Goal: Information Seeking & Learning: Learn about a topic

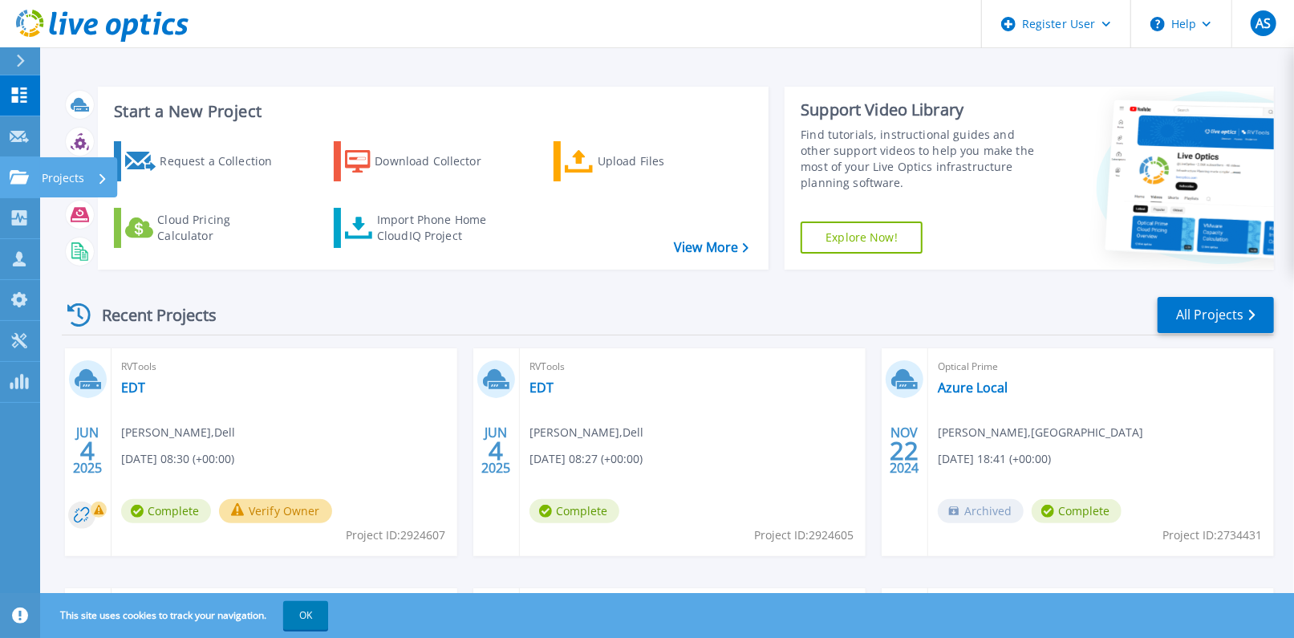
click at [55, 172] on p "Projects" at bounding box center [63, 178] width 43 height 42
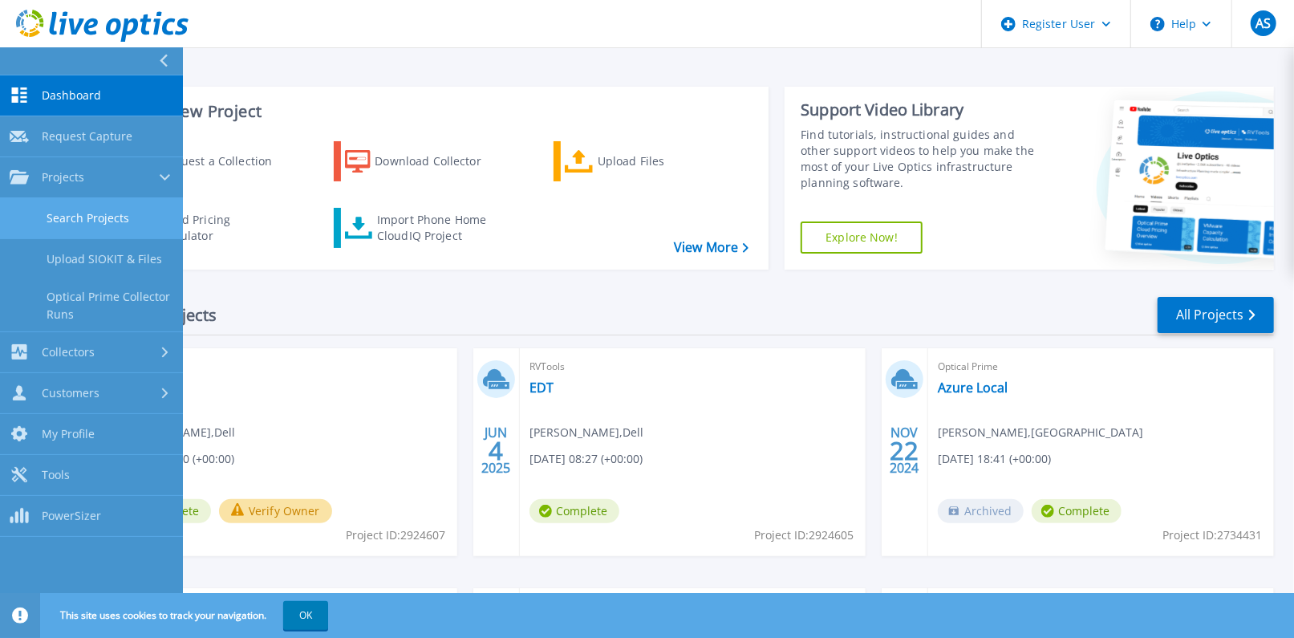
click at [116, 214] on link "Search Projects" at bounding box center [91, 218] width 183 height 41
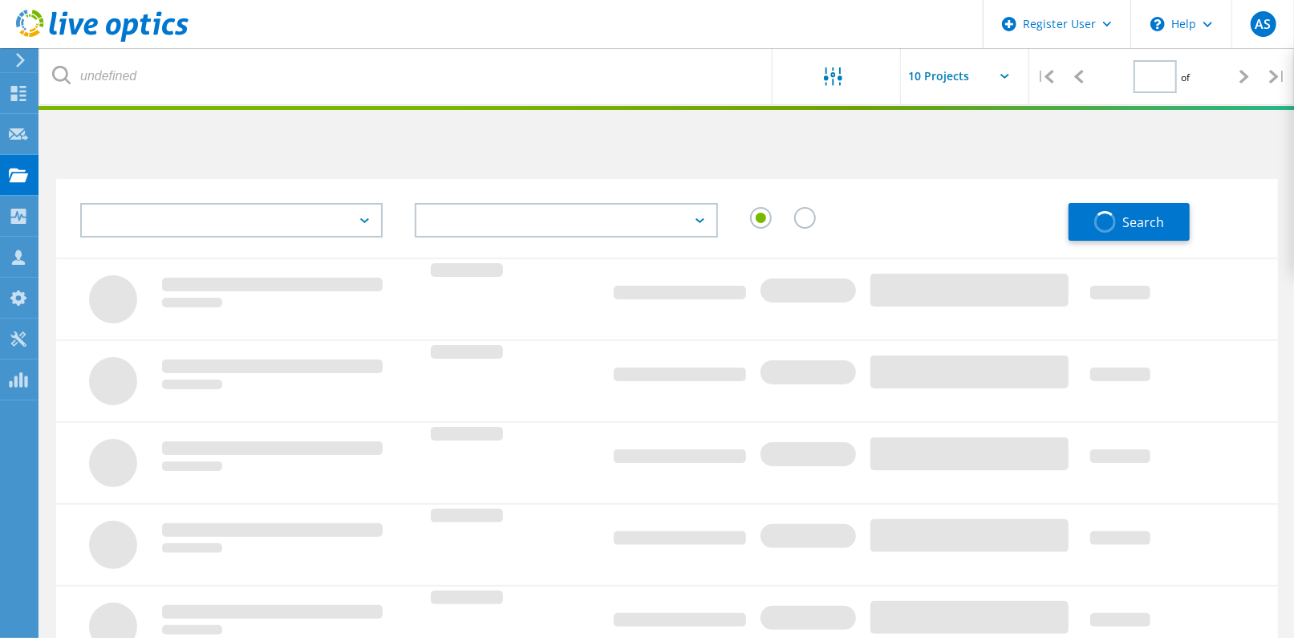
type input "1"
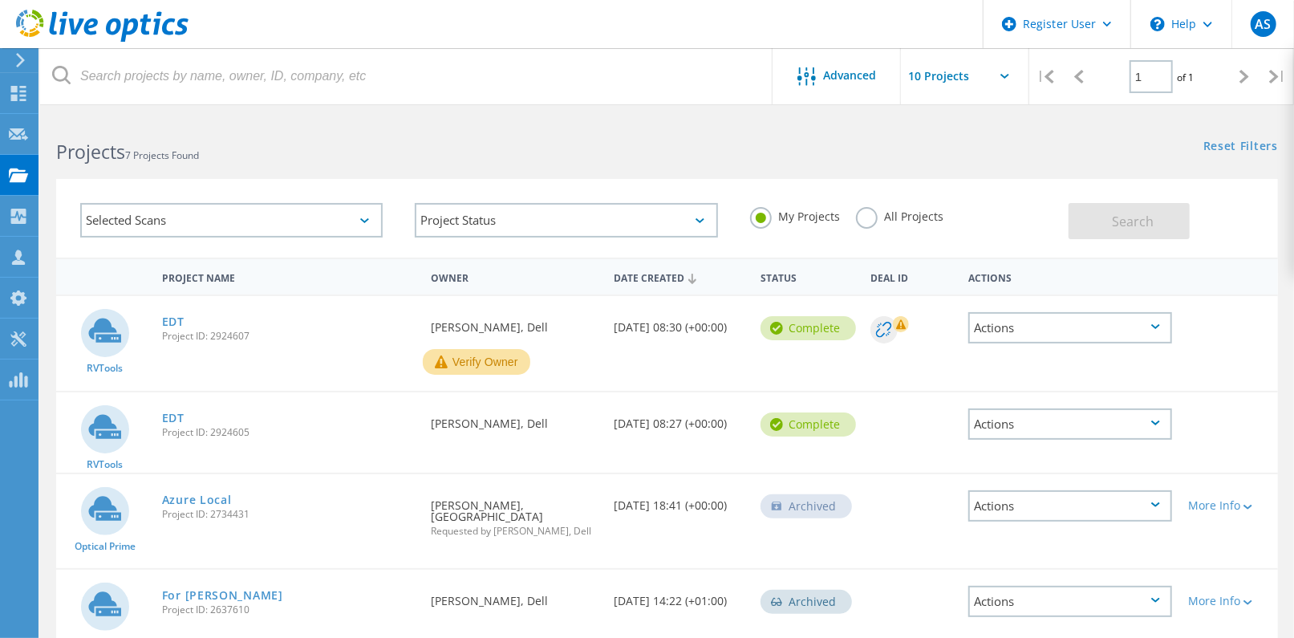
click at [863, 207] on label "All Projects" at bounding box center [899, 214] width 87 height 15
click at [0, 0] on input "All Projects" at bounding box center [0, 0] width 0 height 0
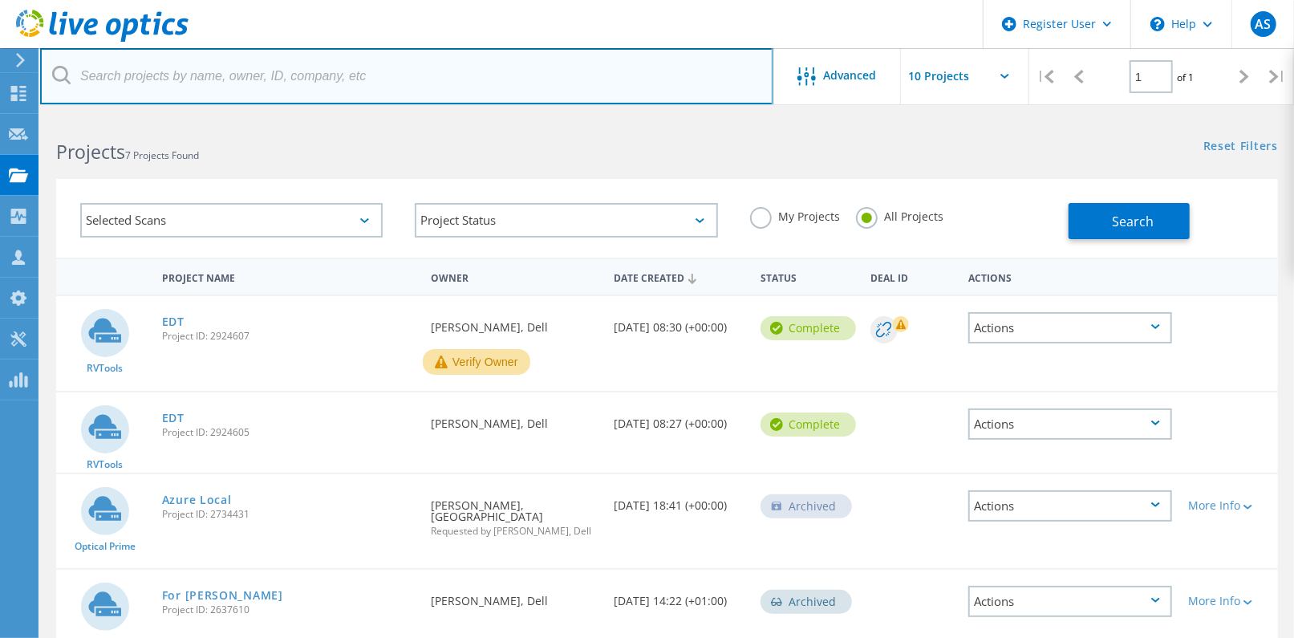
click at [221, 66] on input "text" at bounding box center [406, 76] width 733 height 56
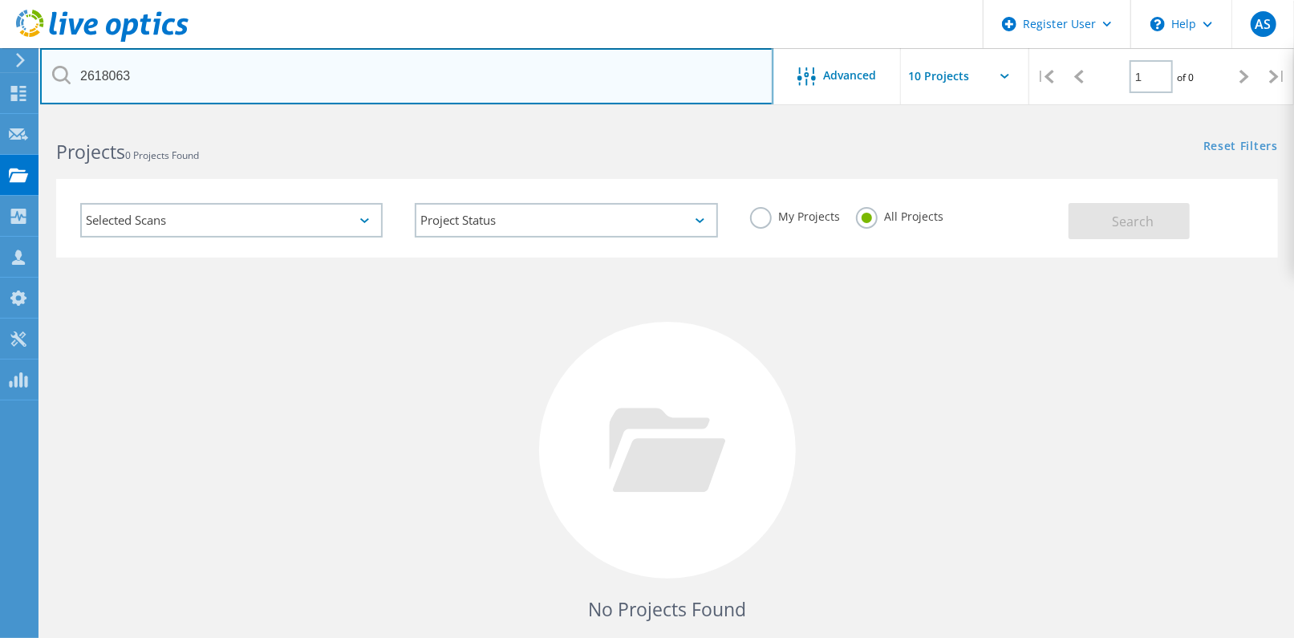
click at [125, 78] on input "2618063" at bounding box center [406, 76] width 733 height 56
type input "2618053"
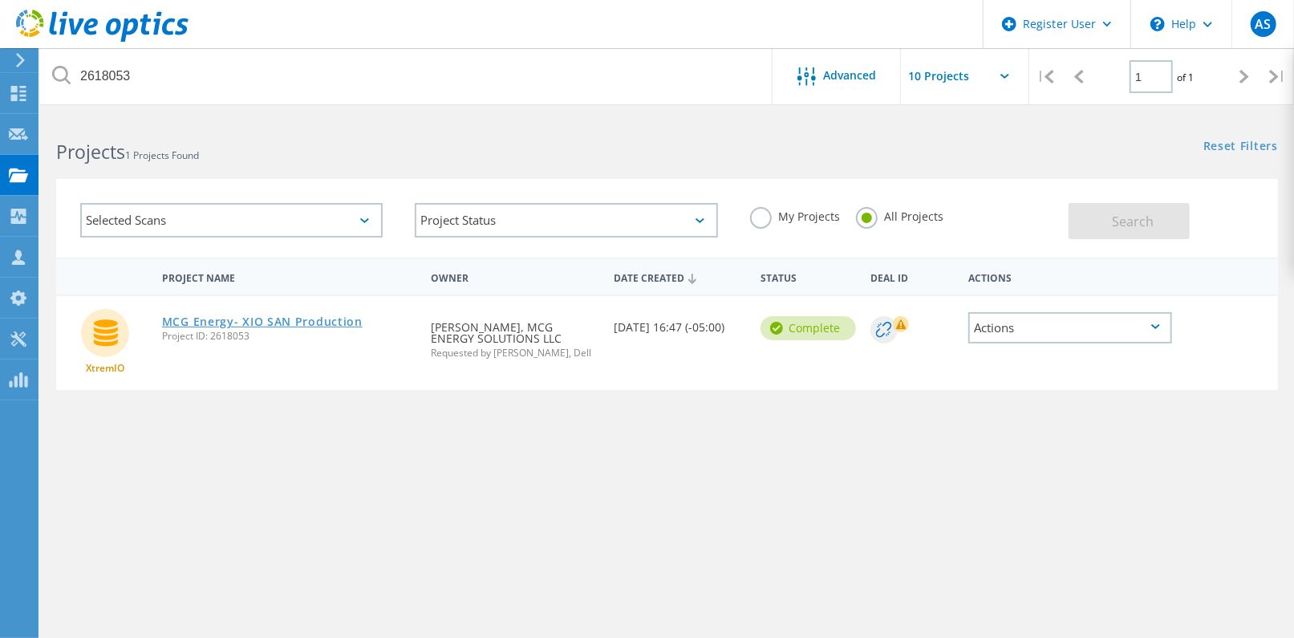
click at [327, 316] on link "MCG Energy- XIO SAN Production" at bounding box center [262, 321] width 201 height 11
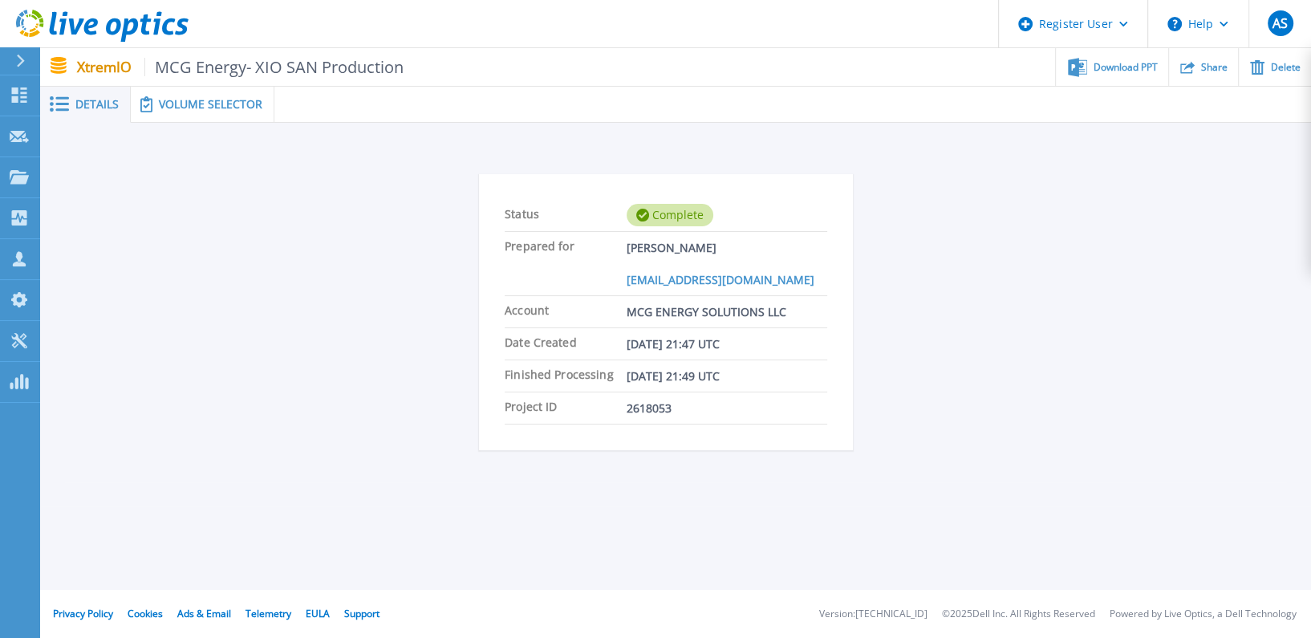
click at [193, 101] on span "Volume Selector" at bounding box center [211, 104] width 104 height 11
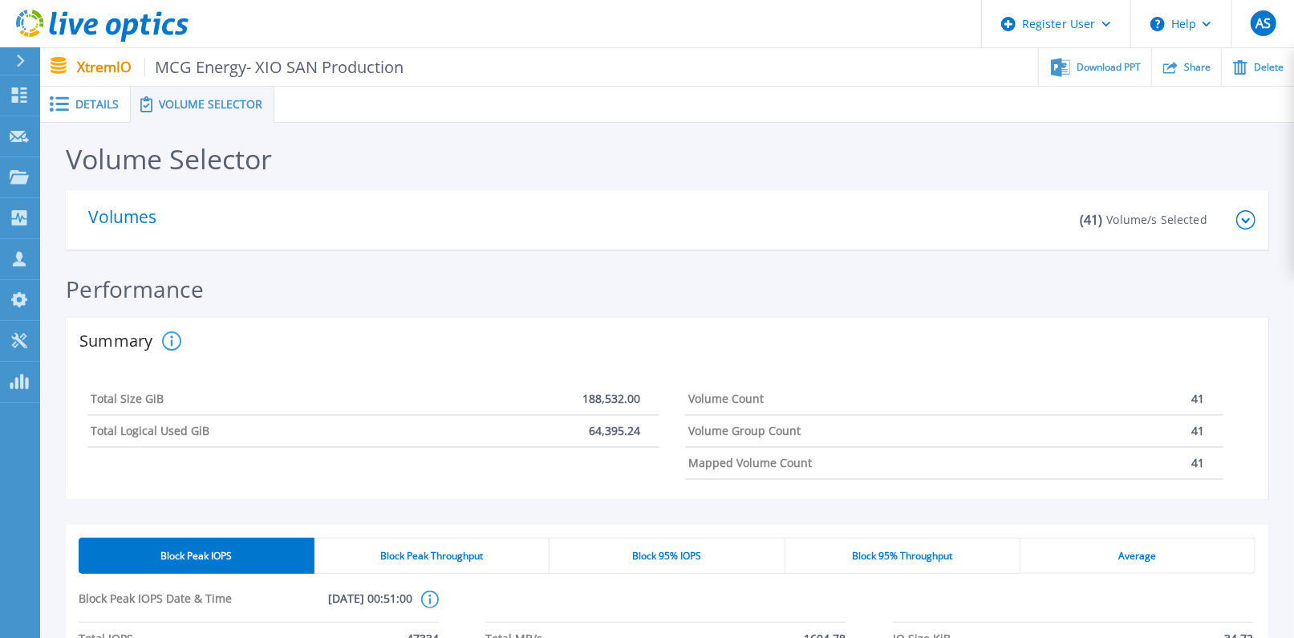
scroll to position [178, 0]
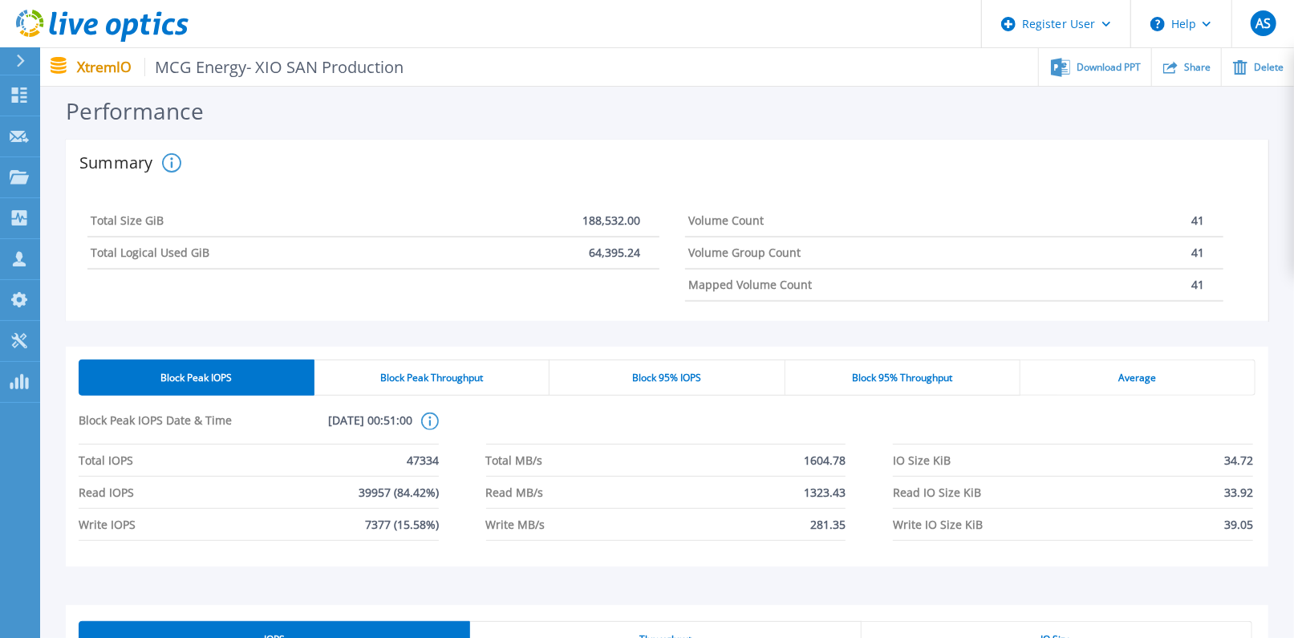
click at [420, 382] on span "Block Peak Throughput" at bounding box center [431, 377] width 103 height 13
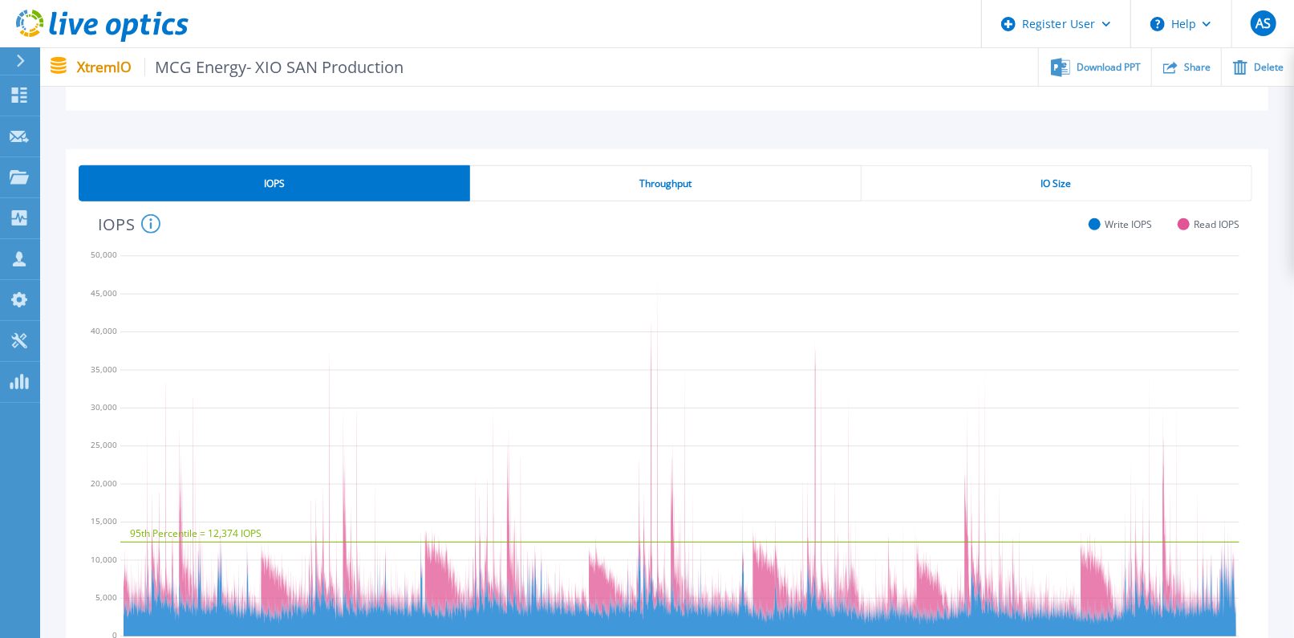
scroll to position [712, 0]
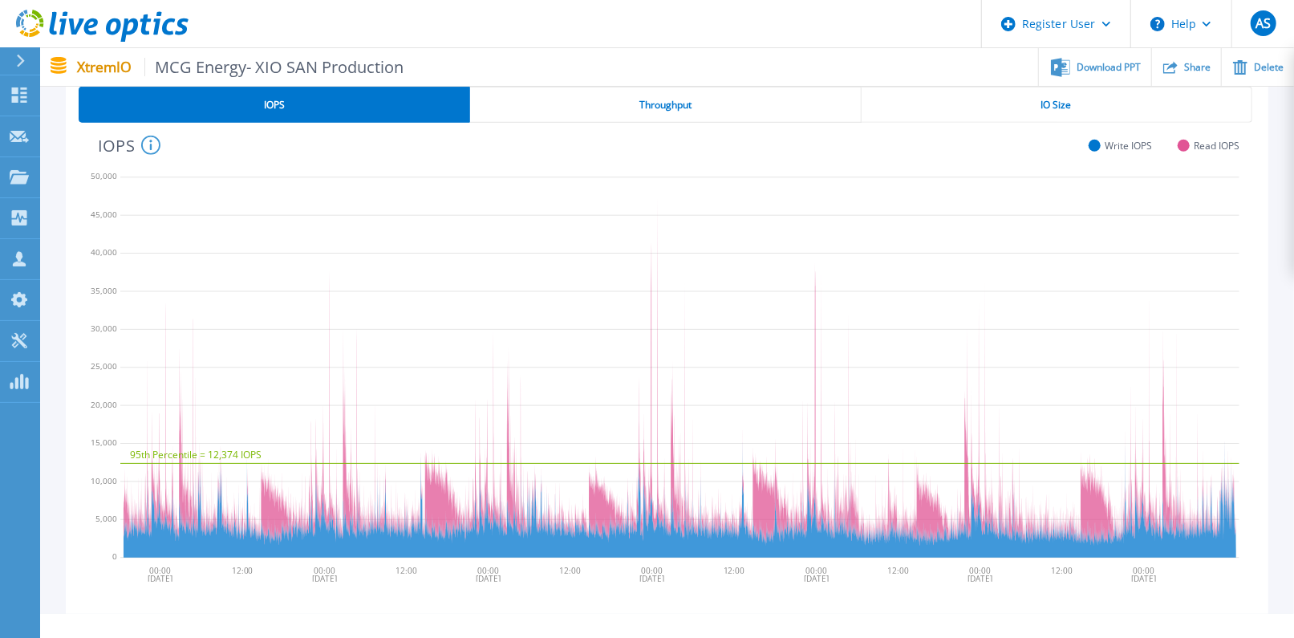
click at [680, 112] on div "Throughput" at bounding box center [665, 105] width 391 height 36
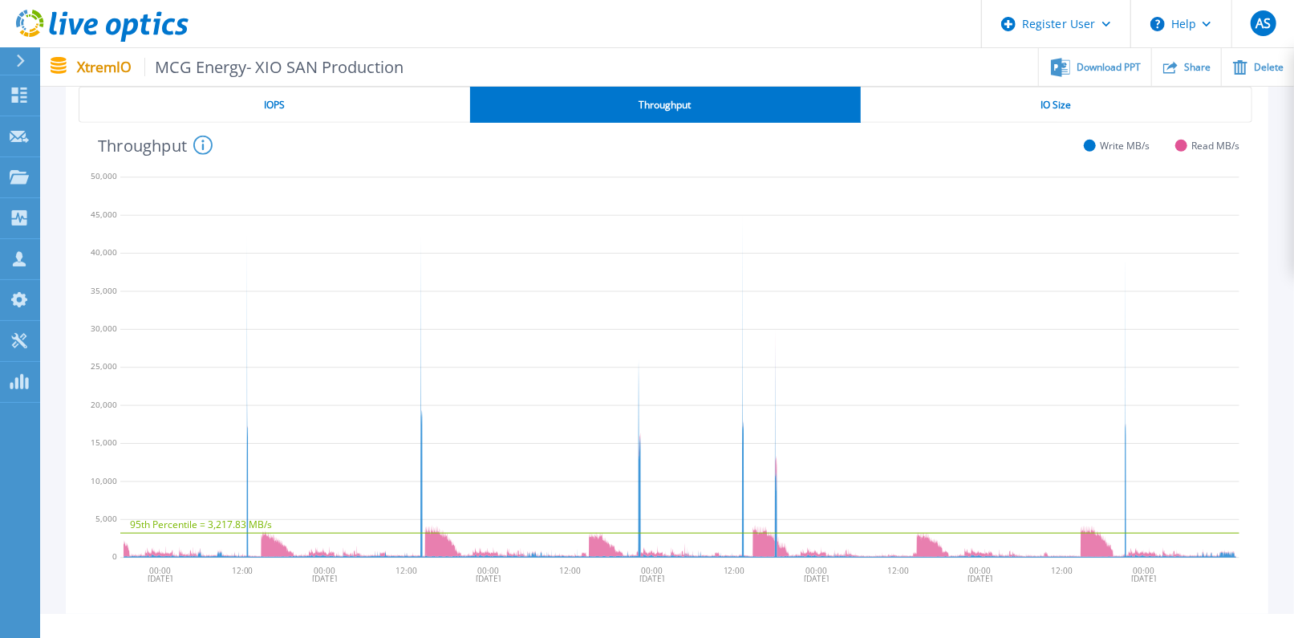
click at [952, 91] on div "IO Size" at bounding box center [1057, 105] width 392 height 36
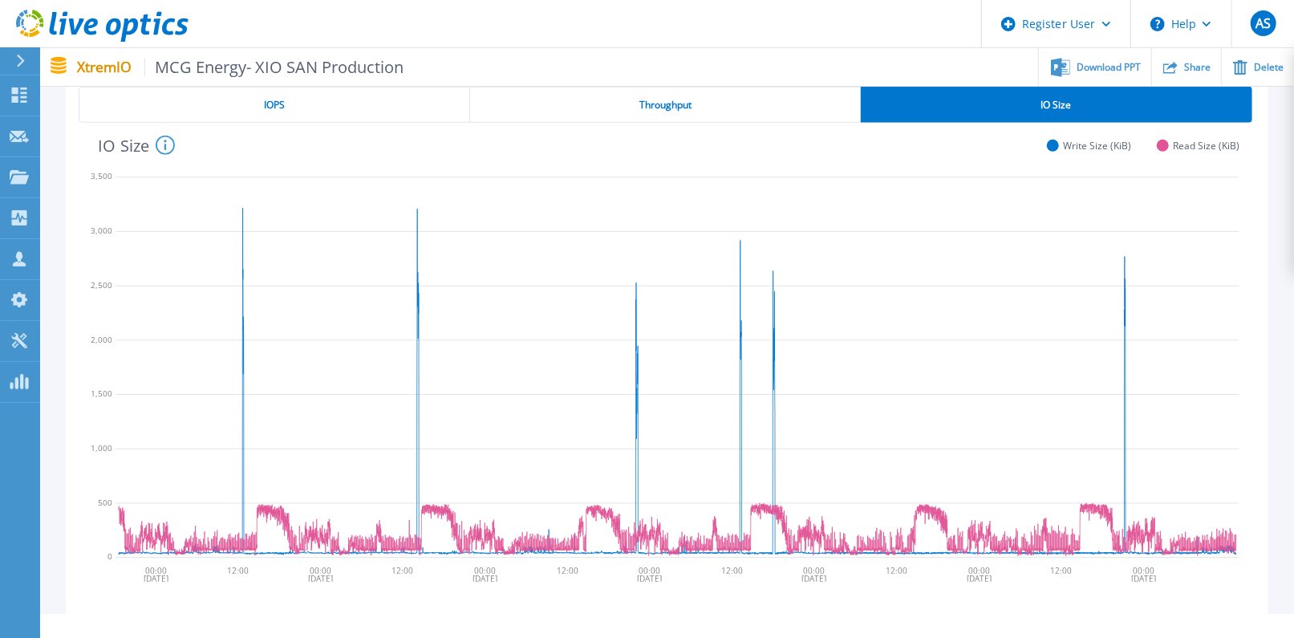
click at [763, 98] on div "Throughput" at bounding box center [665, 105] width 391 height 36
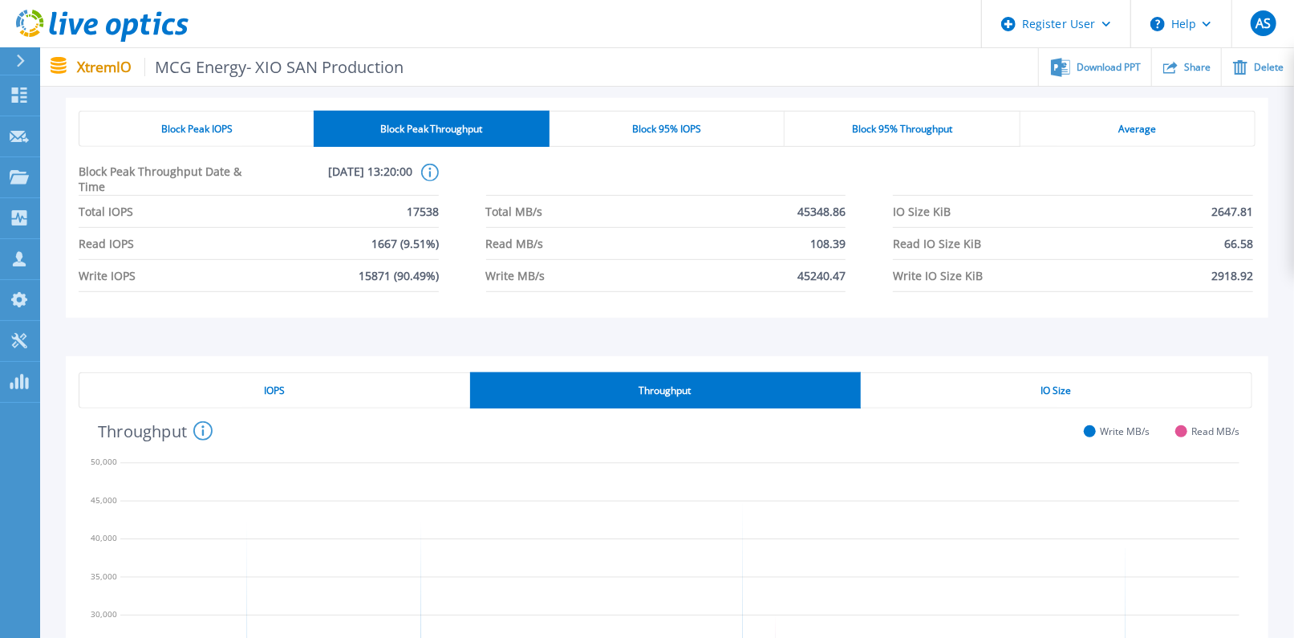
scroll to position [392, 0]
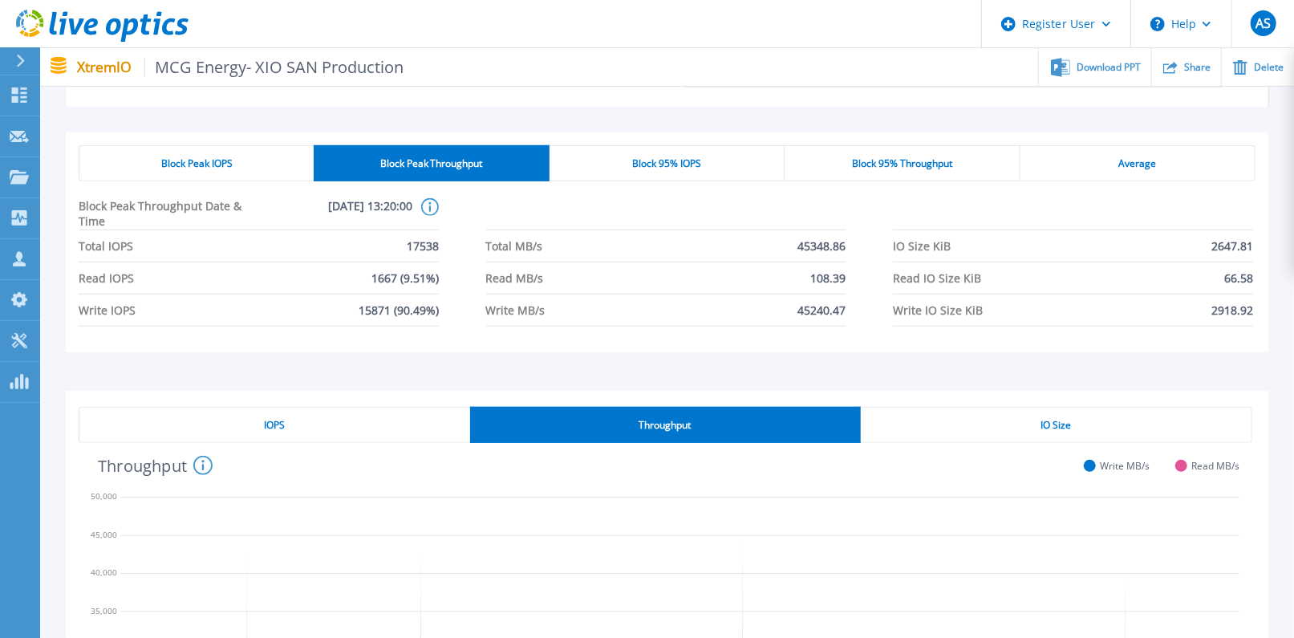
click at [712, 164] on div "Block 95% IOPS" at bounding box center [667, 163] width 235 height 36
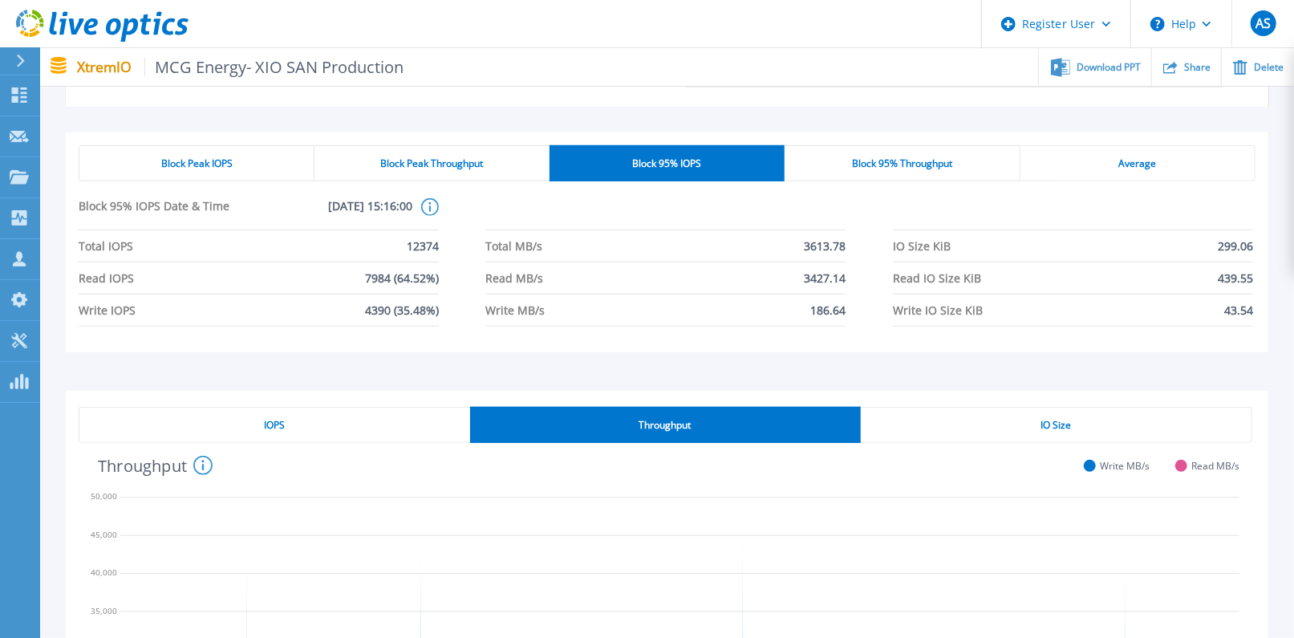
click at [899, 171] on div "Block 95% Throughput" at bounding box center [902, 163] width 235 height 36
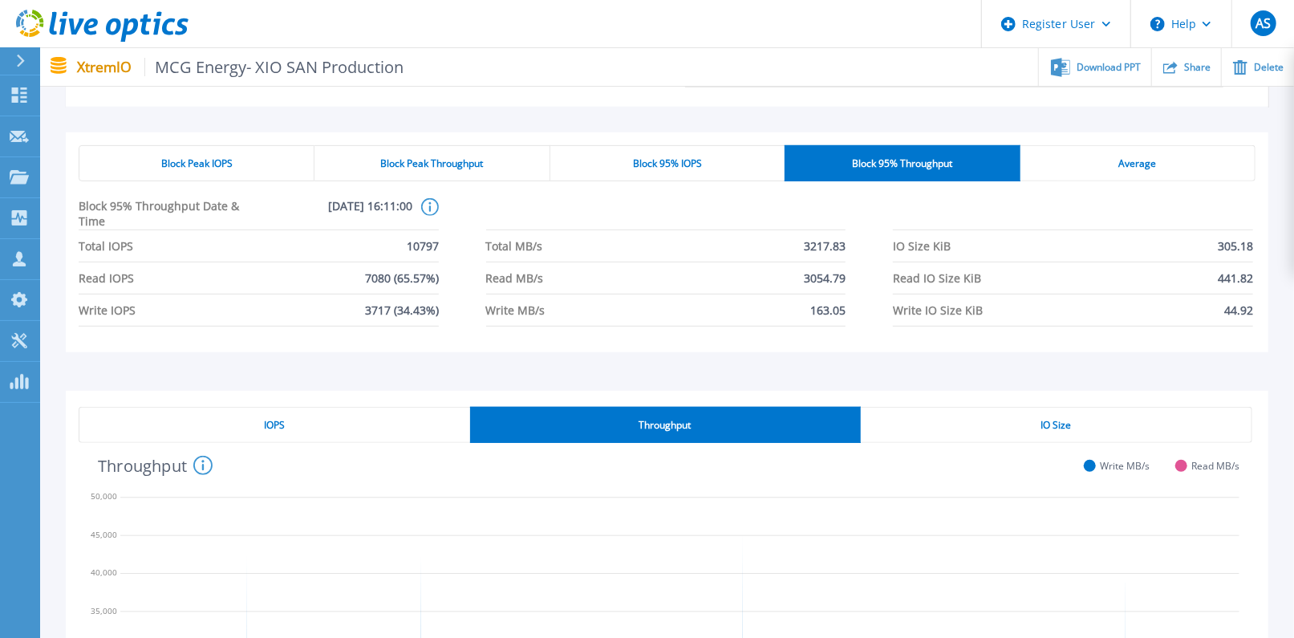
click at [1089, 178] on div "Average" at bounding box center [1138, 163] width 235 height 36
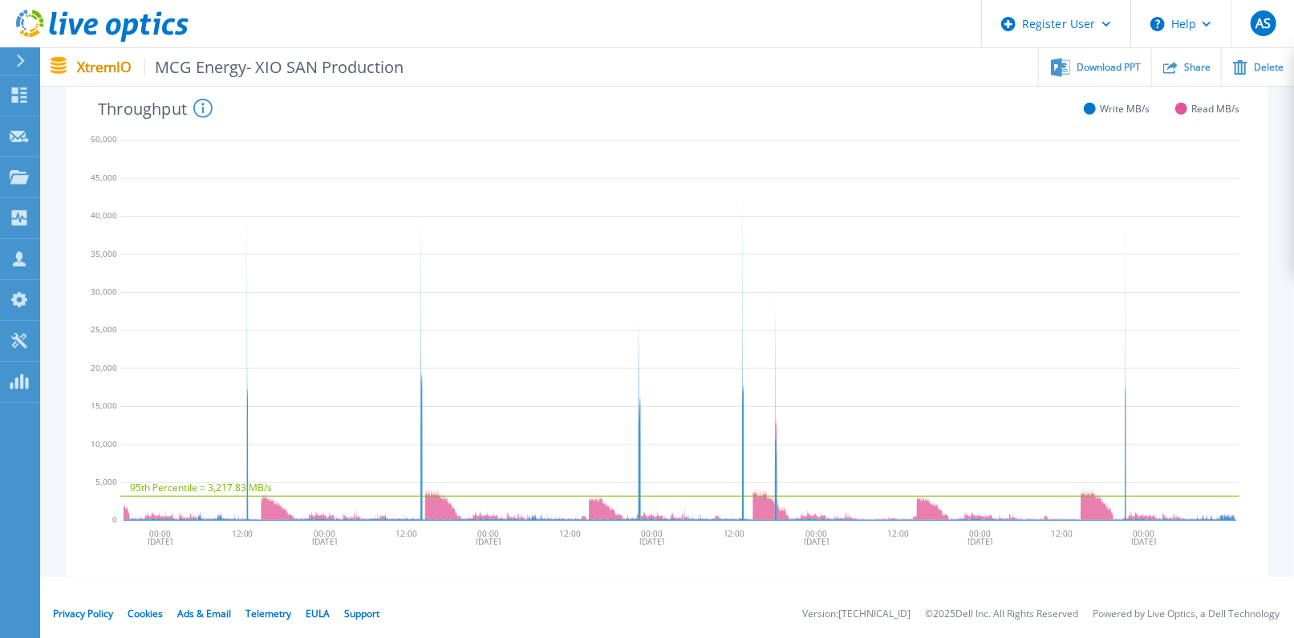
scroll to position [503, 0]
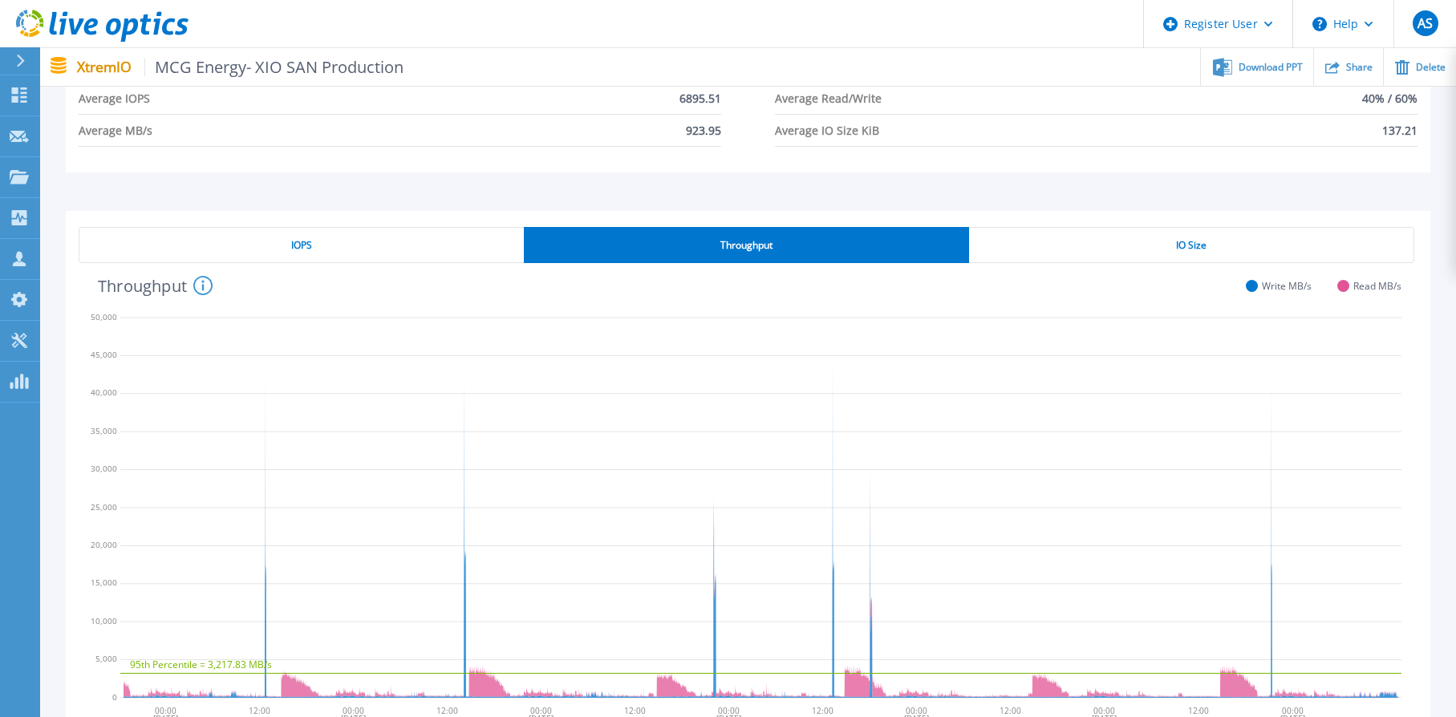
drag, startPoint x: 1246, startPoint y: 0, endPoint x: 534, endPoint y: 157, distance: 728.8
click at [534, 157] on div "Block Peak IOPS Block Peak Throughput Block 95% IOPS Block 95% Throughput Avera…" at bounding box center [748, 97] width 1365 height 152
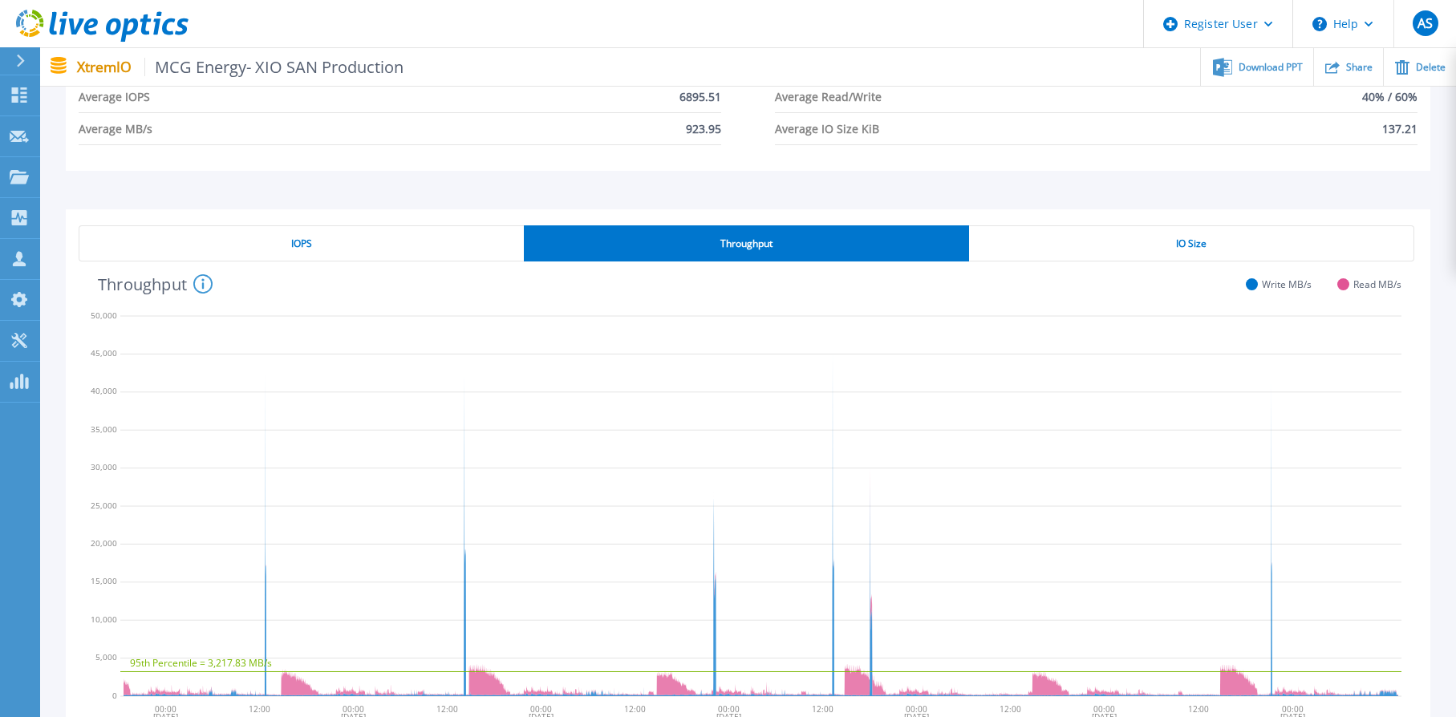
scroll to position [602, 0]
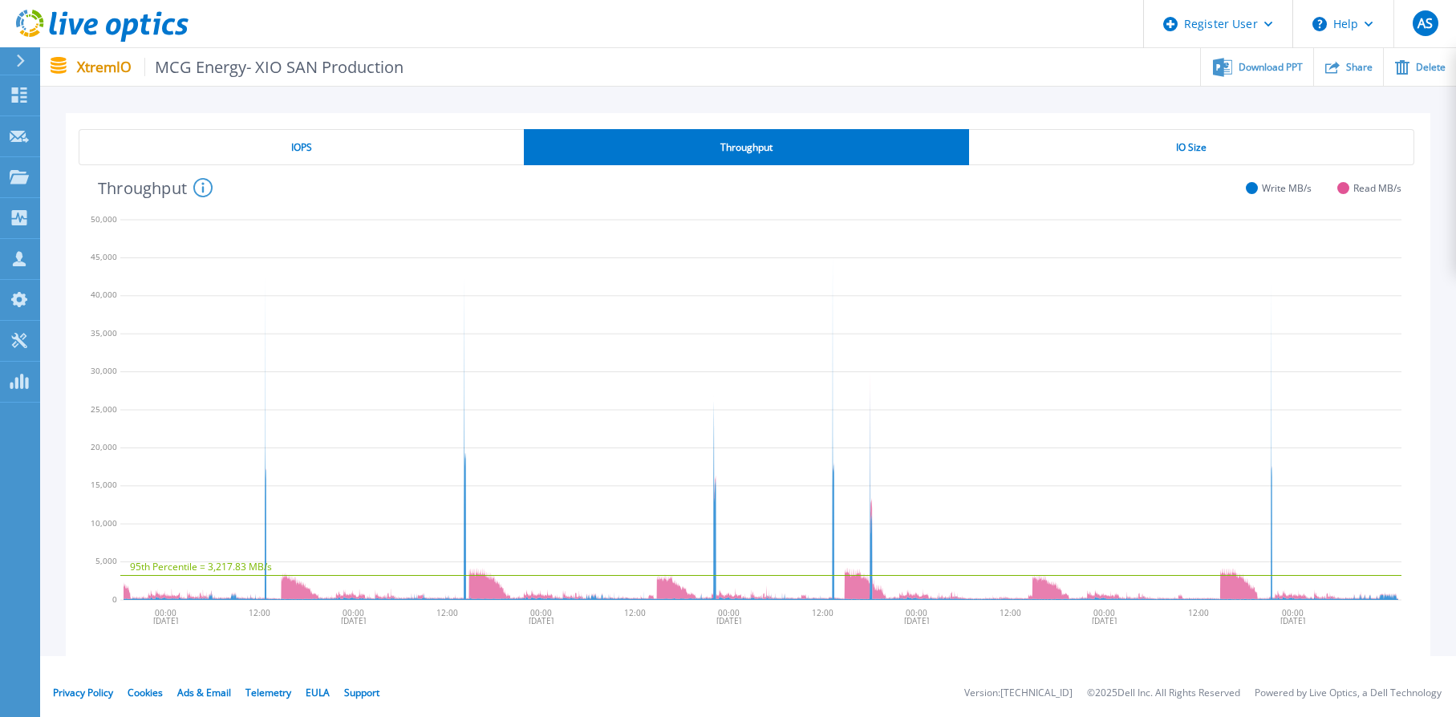
click at [414, 140] on div "IOPS" at bounding box center [301, 147] width 445 height 36
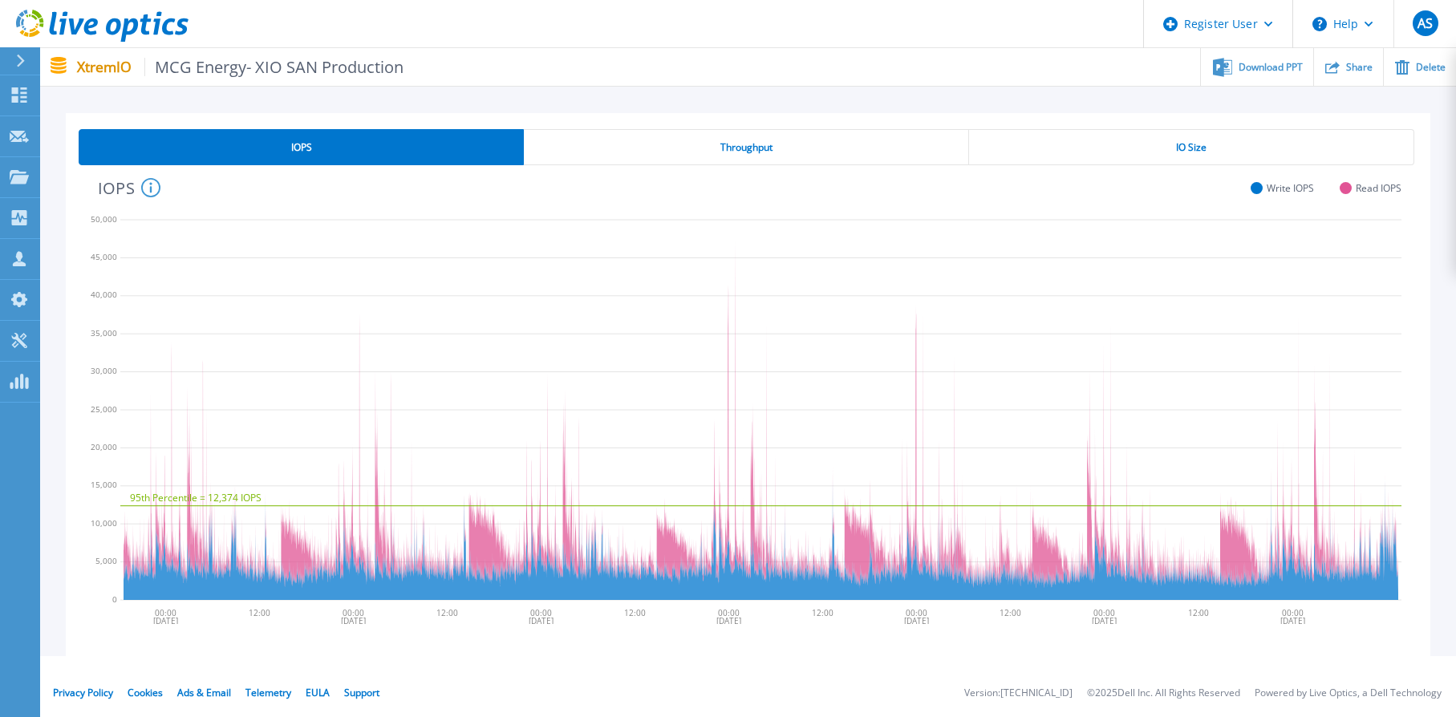
click at [1203, 148] on span "IO Size" at bounding box center [1191, 147] width 30 height 13
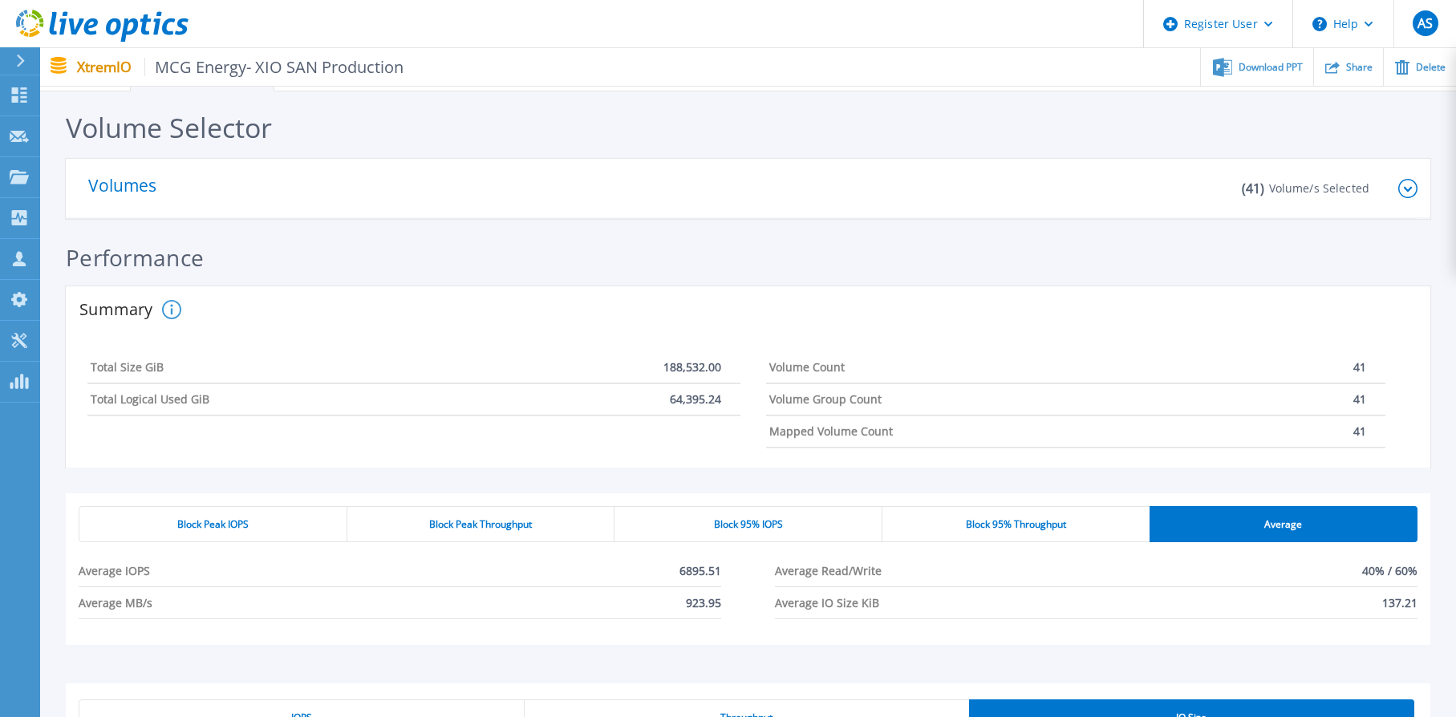
scroll to position [0, 0]
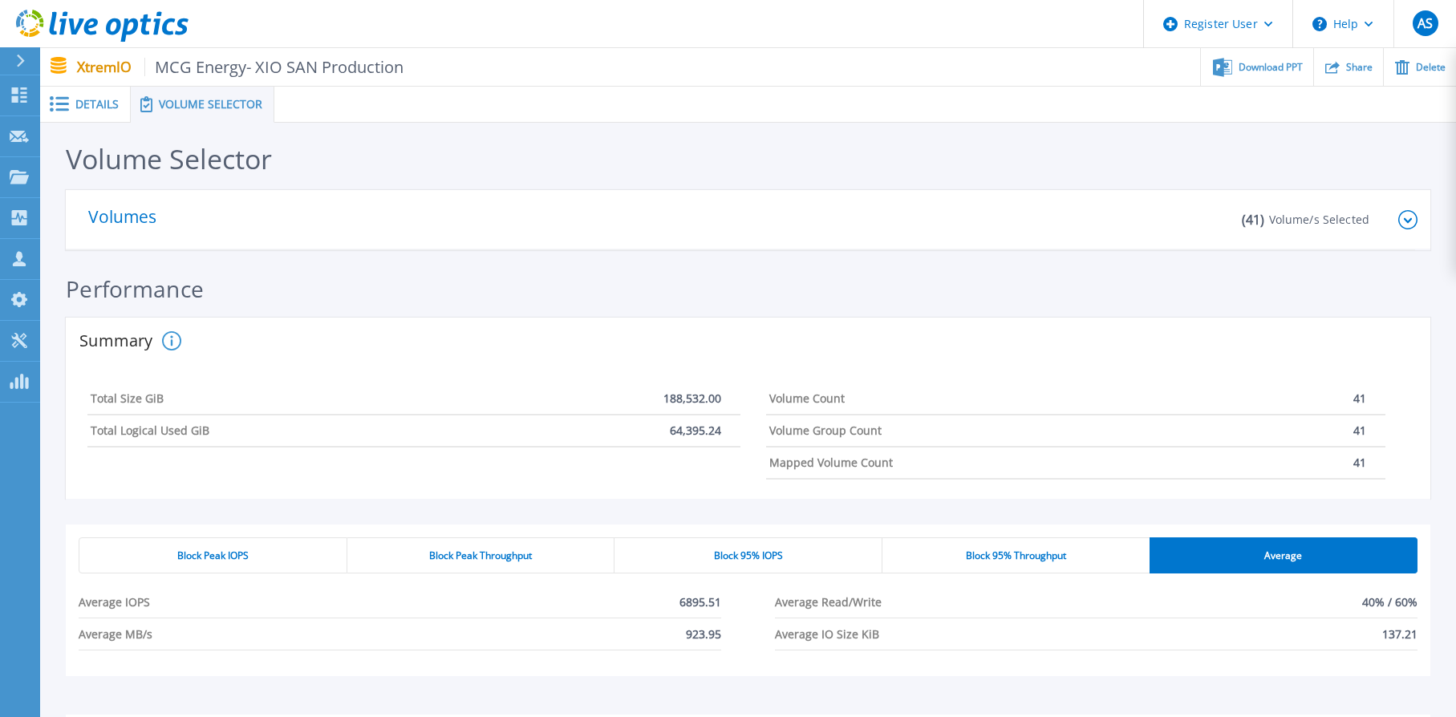
click at [1310, 220] on icon at bounding box center [1407, 219] width 19 height 19
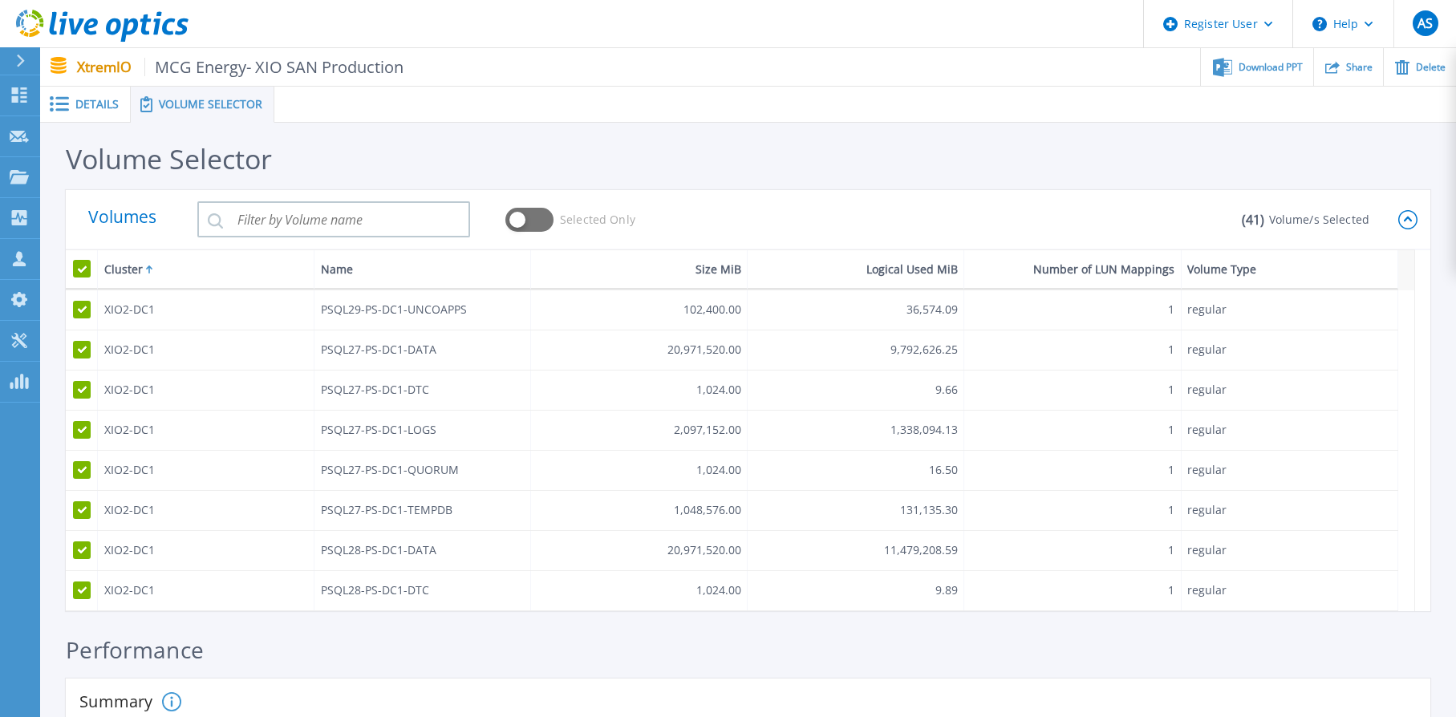
scroll to position [401, 0]
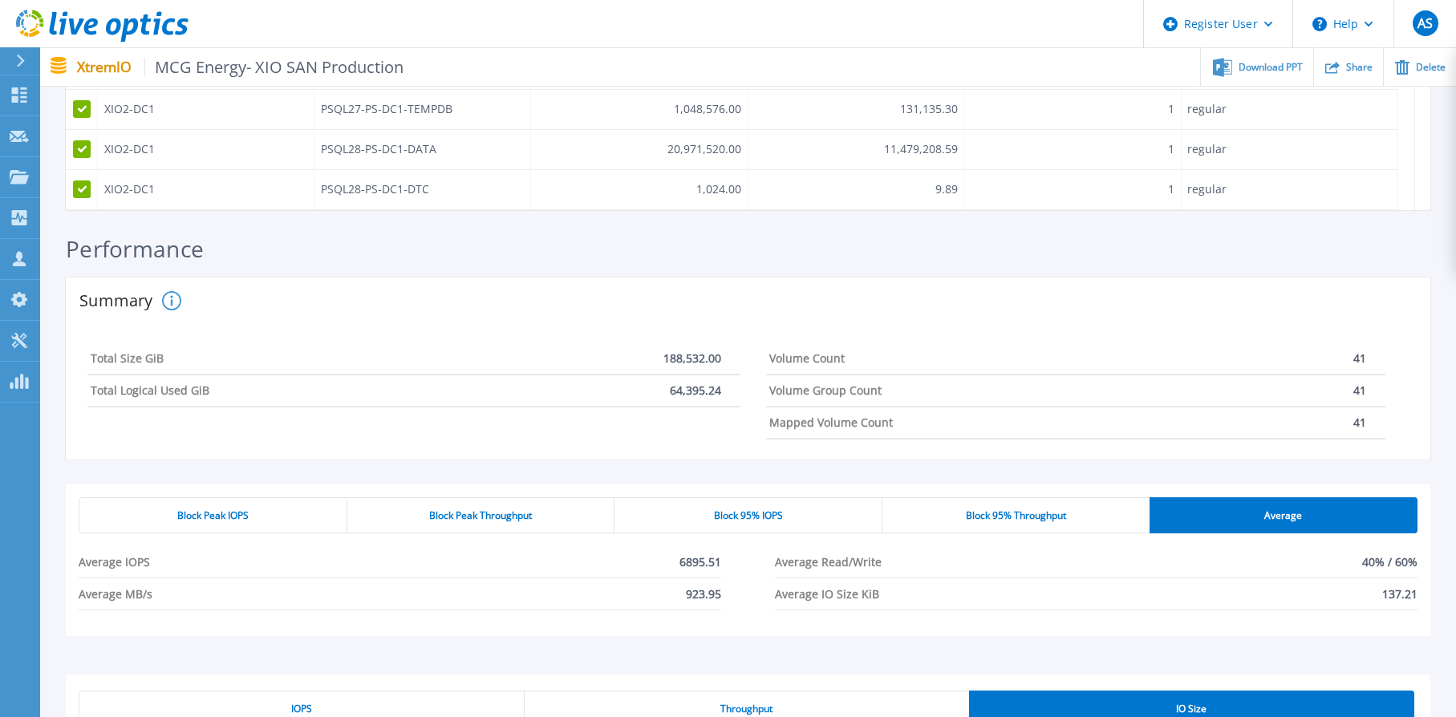
click at [172, 306] on icon at bounding box center [171, 300] width 19 height 19
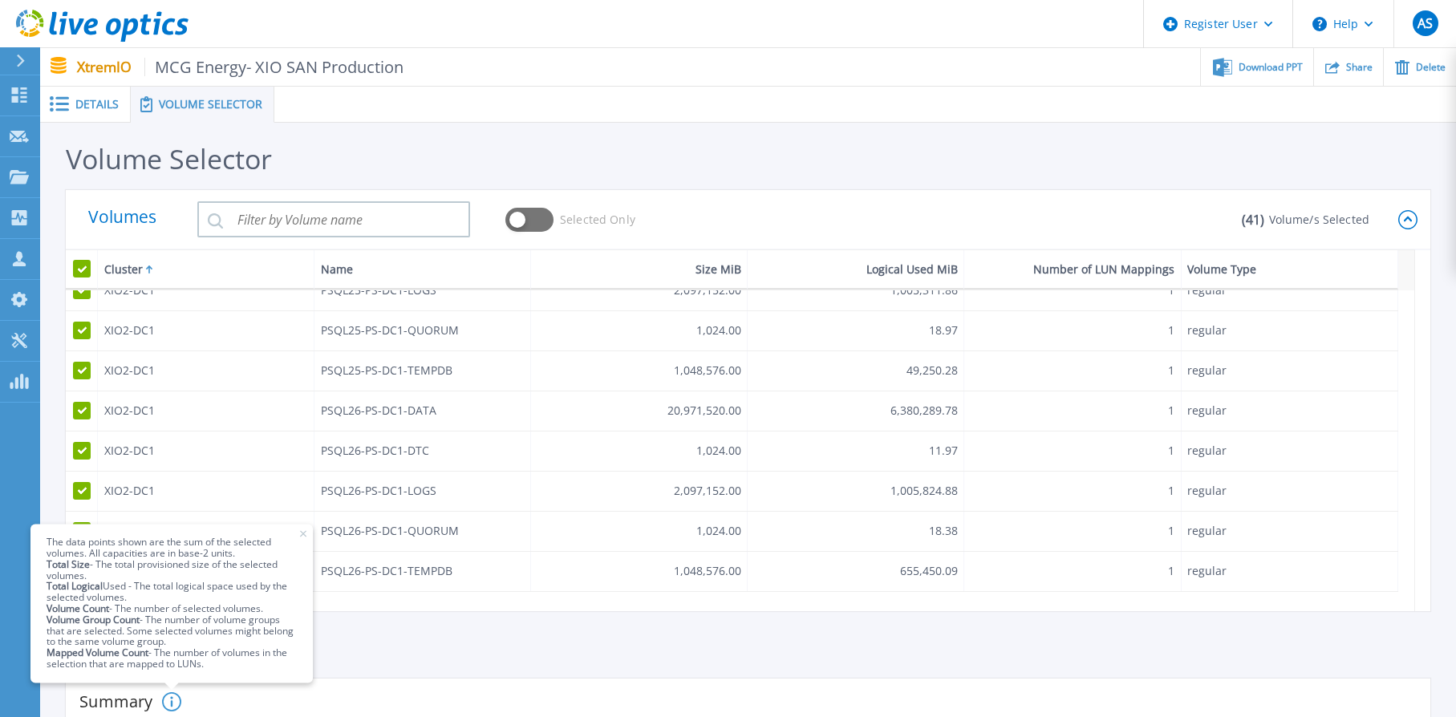
scroll to position [0, 0]
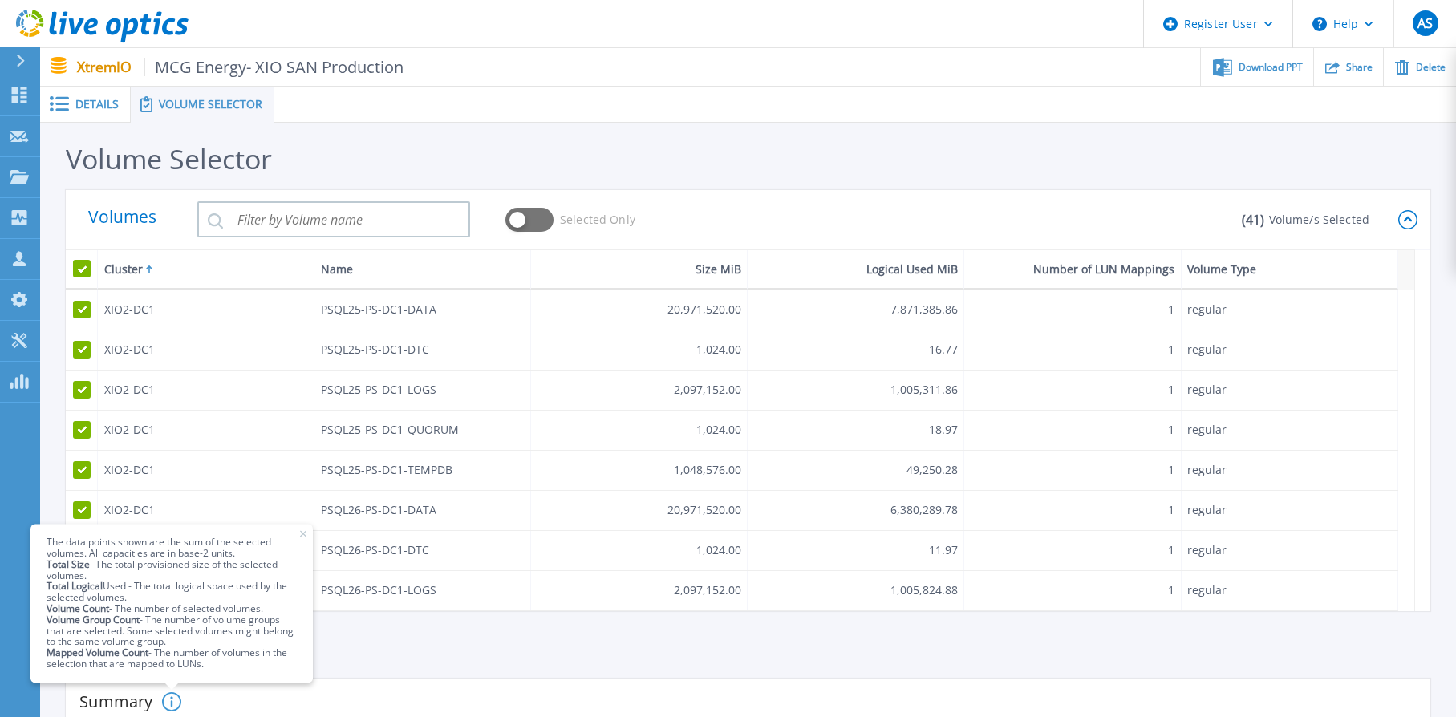
click at [306, 532] on span "The data points shown are the sum of the selected volumes. All capacities are i…" at bounding box center [171, 604] width 282 height 159
click at [305, 532] on rect at bounding box center [303, 533] width 7 height 7
